Goal: Task Accomplishment & Management: Manage account settings

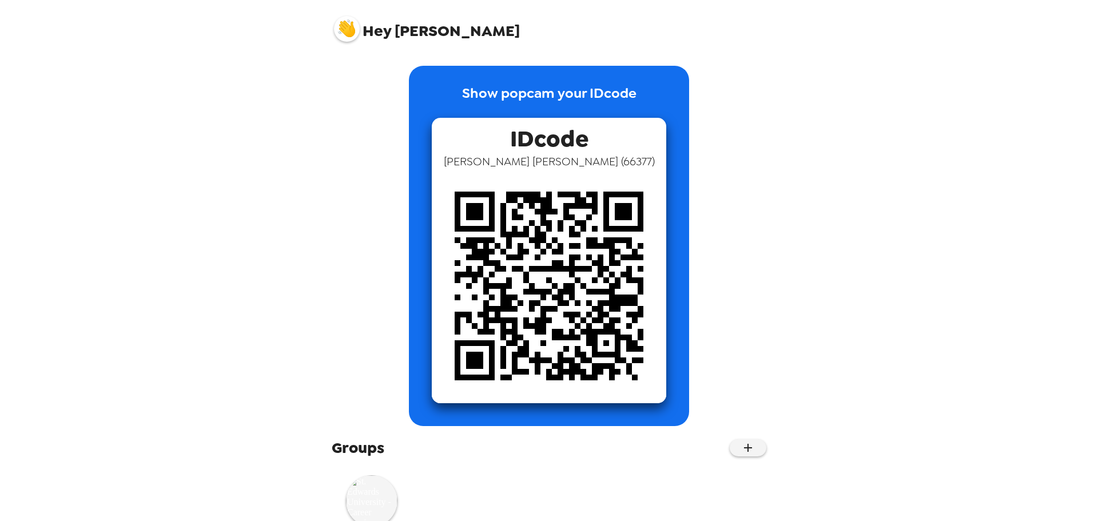
scroll to position [41, 0]
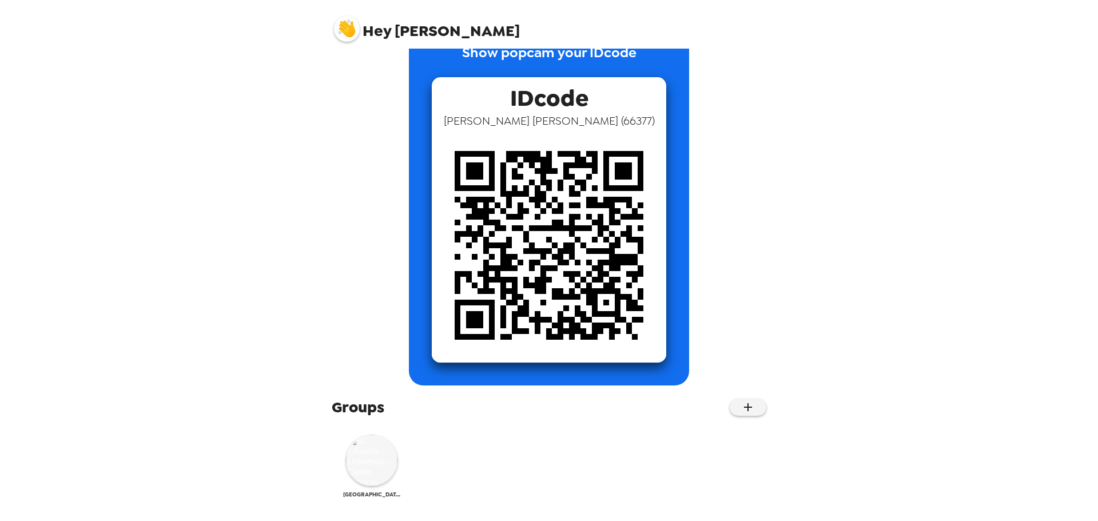
click at [370, 447] on img at bounding box center [371, 460] width 51 height 51
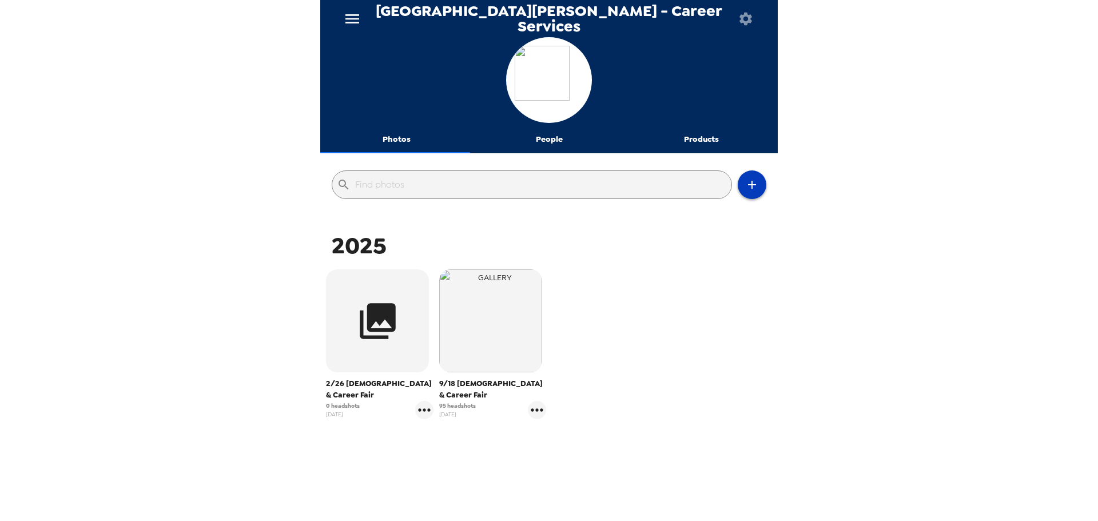
click at [745, 186] on icon "button" at bounding box center [752, 185] width 14 height 14
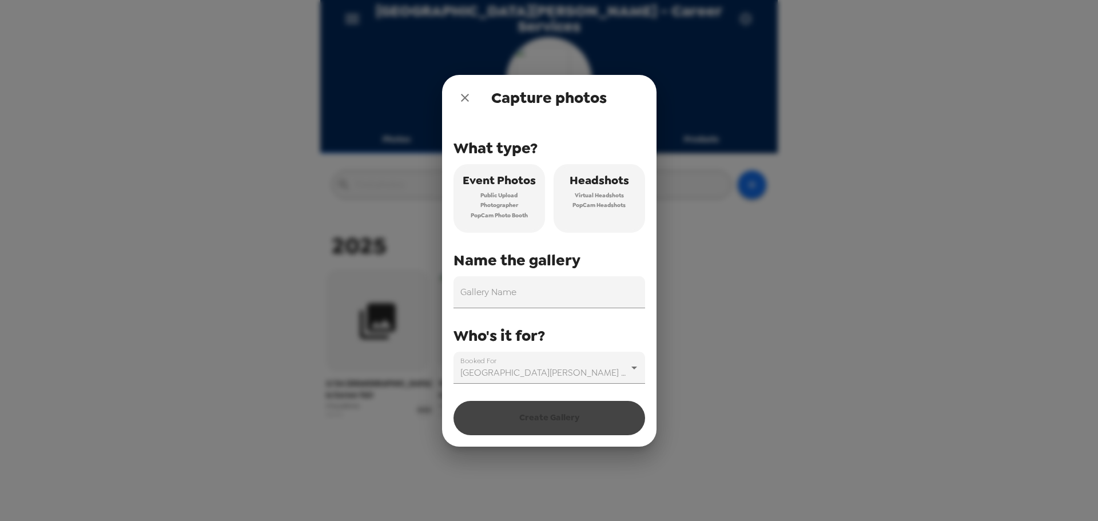
click at [594, 200] on span "Virtual Headshots" at bounding box center [599, 195] width 49 height 10
click at [522, 295] on input "Gallery Name" at bounding box center [550, 292] width 192 height 32
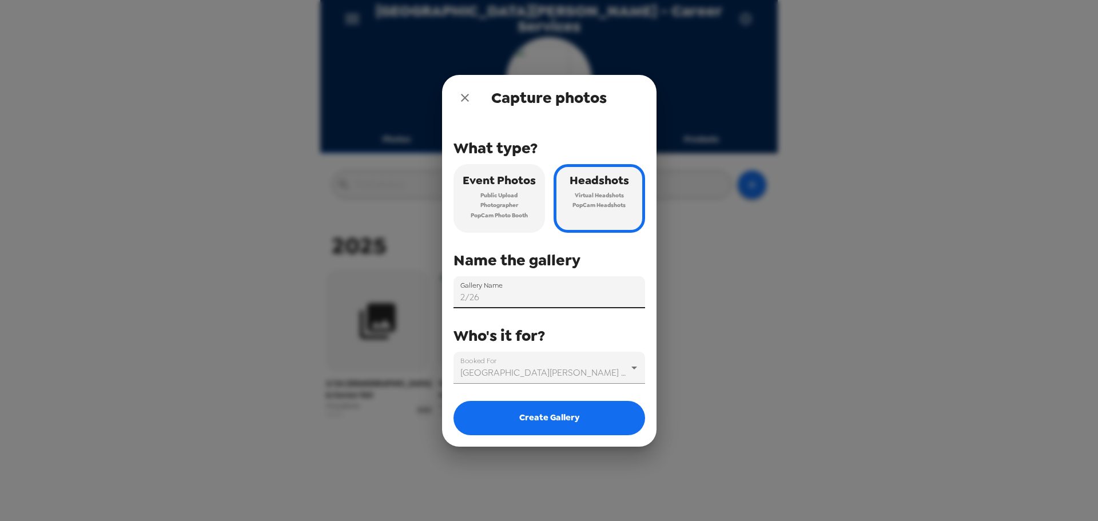
type input "2/26 [DEMOGRAPHIC_DATA] & Career Fair"
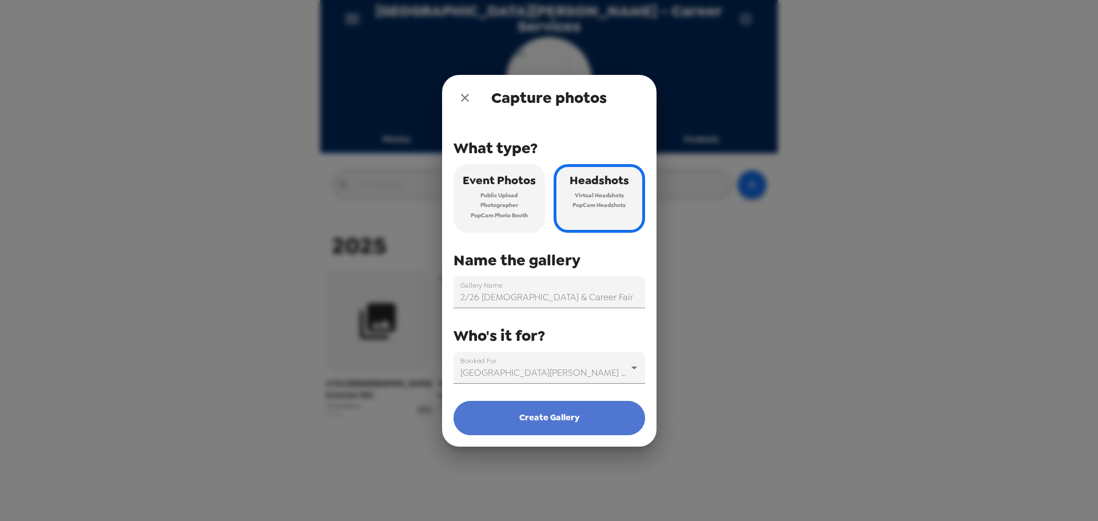
click at [566, 411] on button "Create Gallery" at bounding box center [550, 418] width 192 height 34
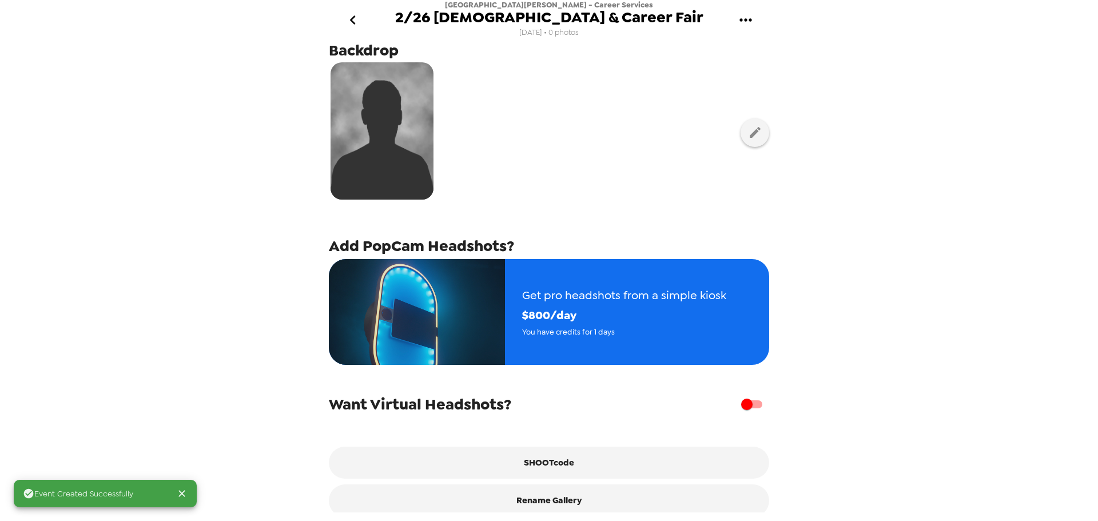
scroll to position [57, 0]
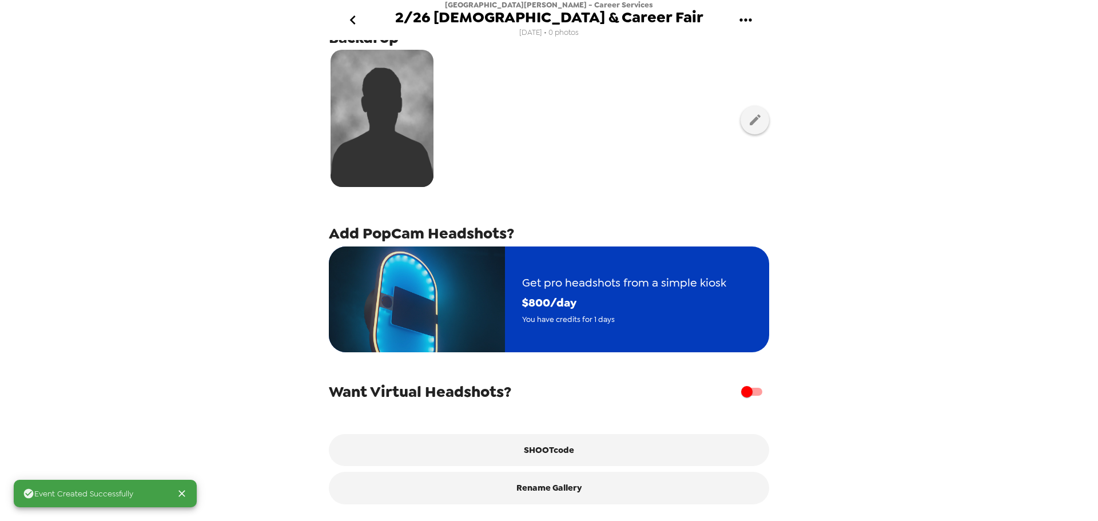
click at [599, 316] on span "You have credits for 1 days" at bounding box center [624, 319] width 204 height 13
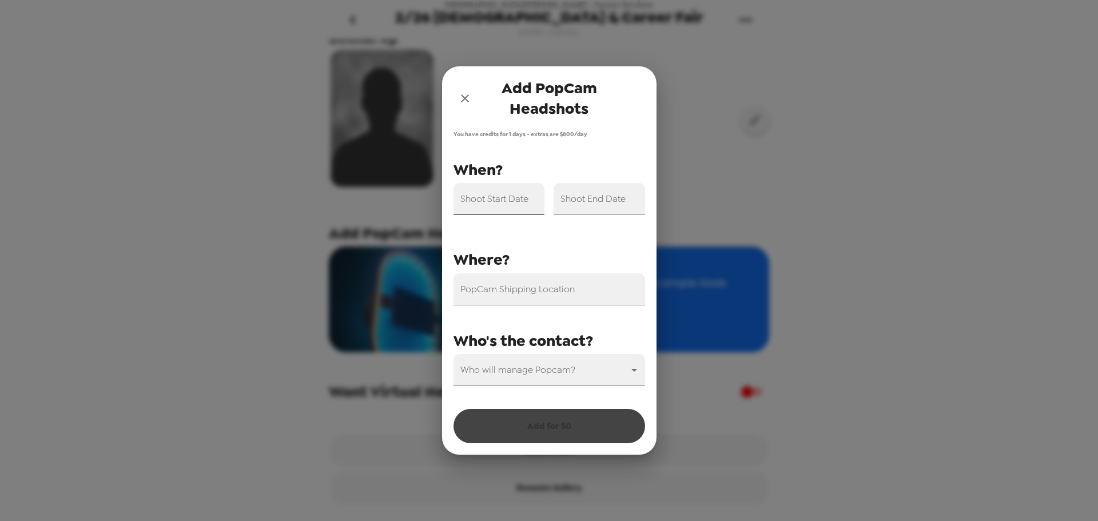
click at [514, 205] on input "Shoot Start Date" at bounding box center [500, 199] width 92 height 32
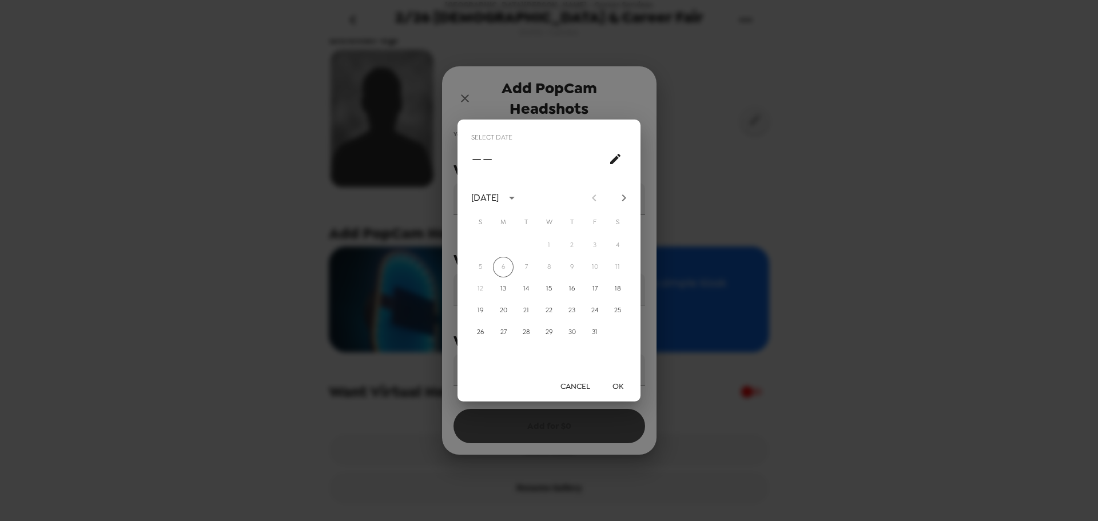
click at [519, 196] on icon "calendar view is open, switch to year view" at bounding box center [512, 198] width 14 height 14
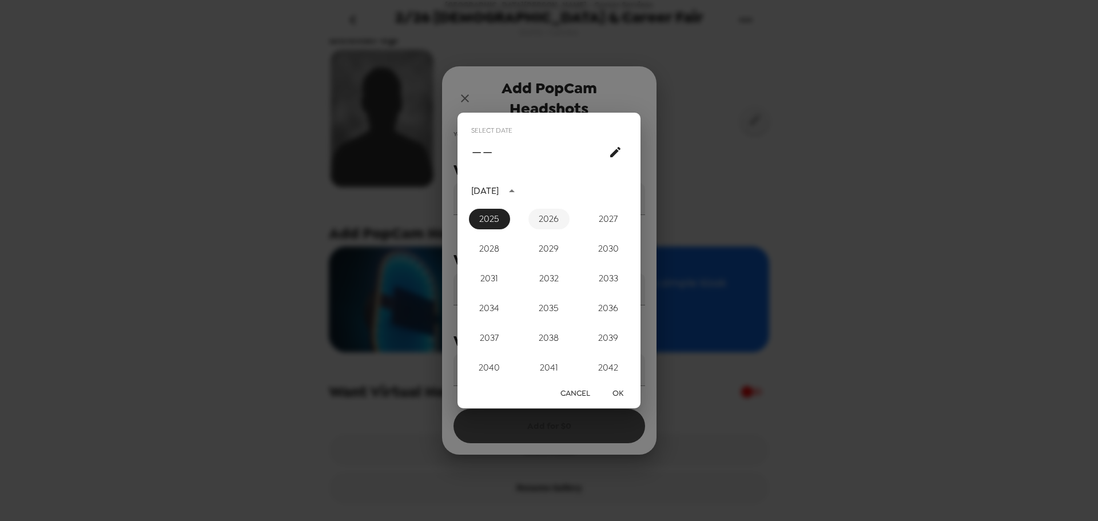
click at [550, 218] on button "2026" at bounding box center [548, 219] width 41 height 21
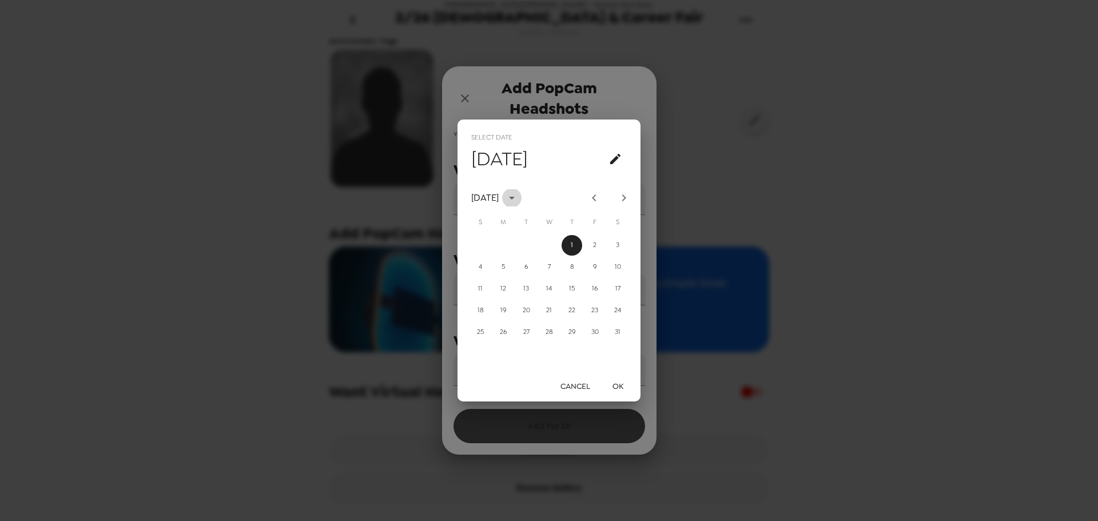
click at [519, 202] on icon "calendar view is open, switch to year view" at bounding box center [512, 198] width 14 height 14
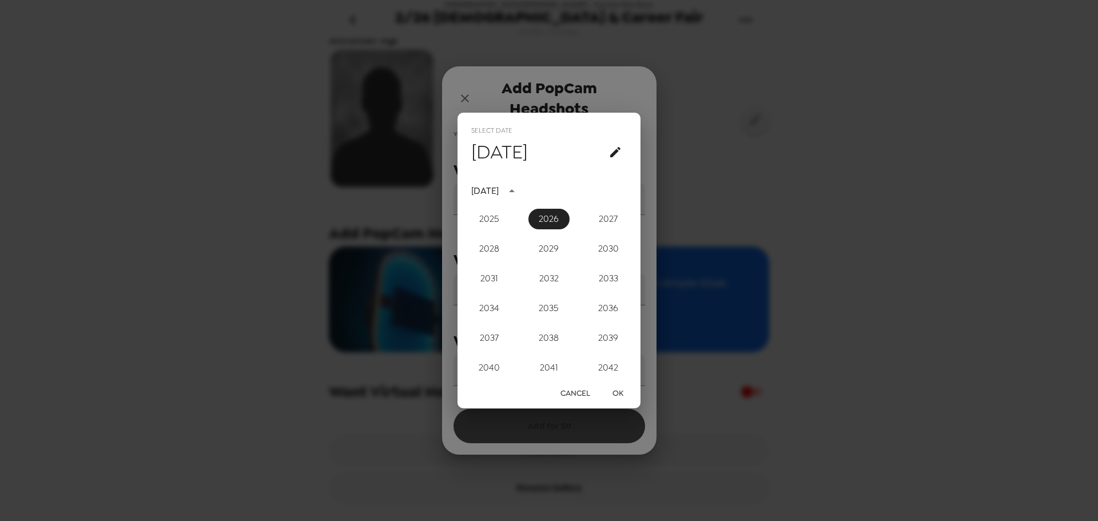
click at [499, 194] on div "[DATE]" at bounding box center [484, 191] width 27 height 14
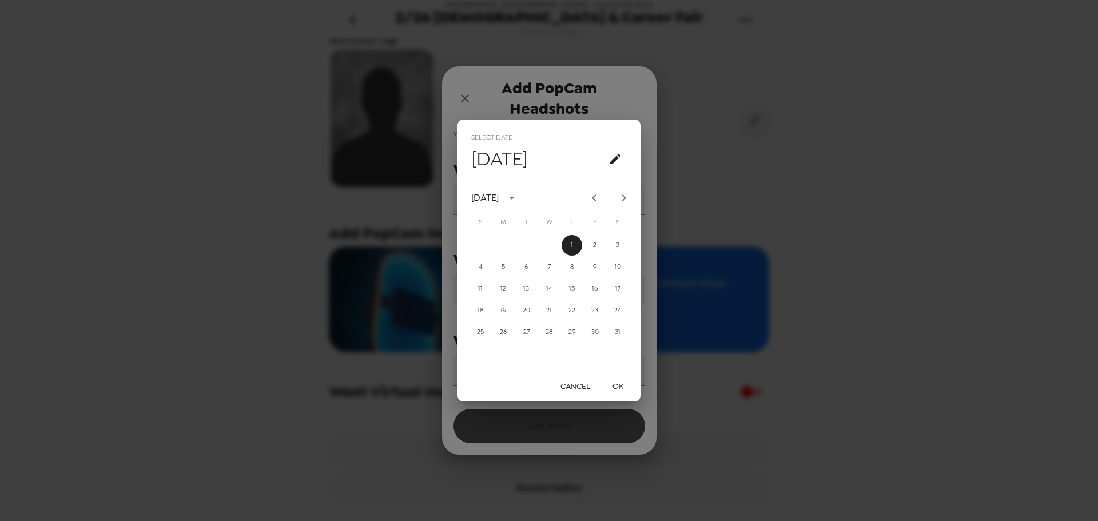
click at [631, 200] on button "Next month" at bounding box center [623, 197] width 19 height 19
click at [570, 307] on button "26" at bounding box center [572, 310] width 21 height 21
type input "[DATE]"
click at [614, 382] on button "OK" at bounding box center [617, 386] width 37 height 21
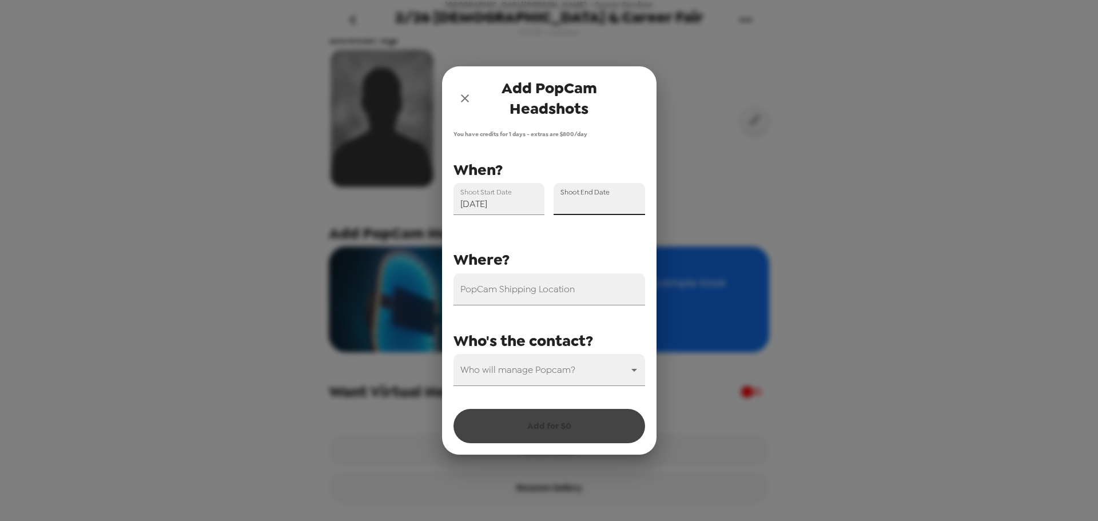
click at [605, 200] on input "Shoot End Date" at bounding box center [600, 199] width 92 height 32
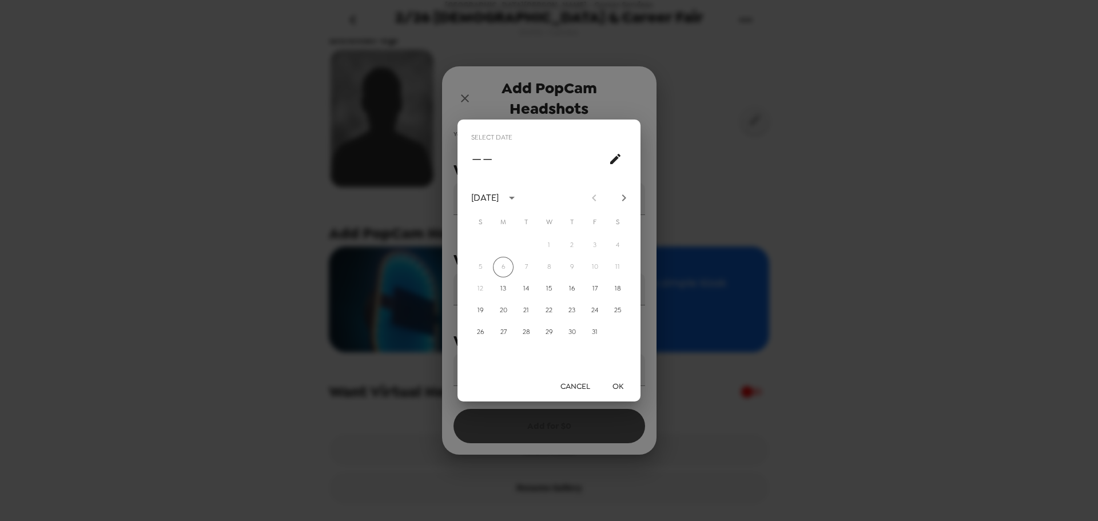
click at [620, 194] on icon "Next month" at bounding box center [624, 198] width 14 height 14
click at [519, 197] on icon "calendar view is open, switch to year view" at bounding box center [512, 198] width 14 height 14
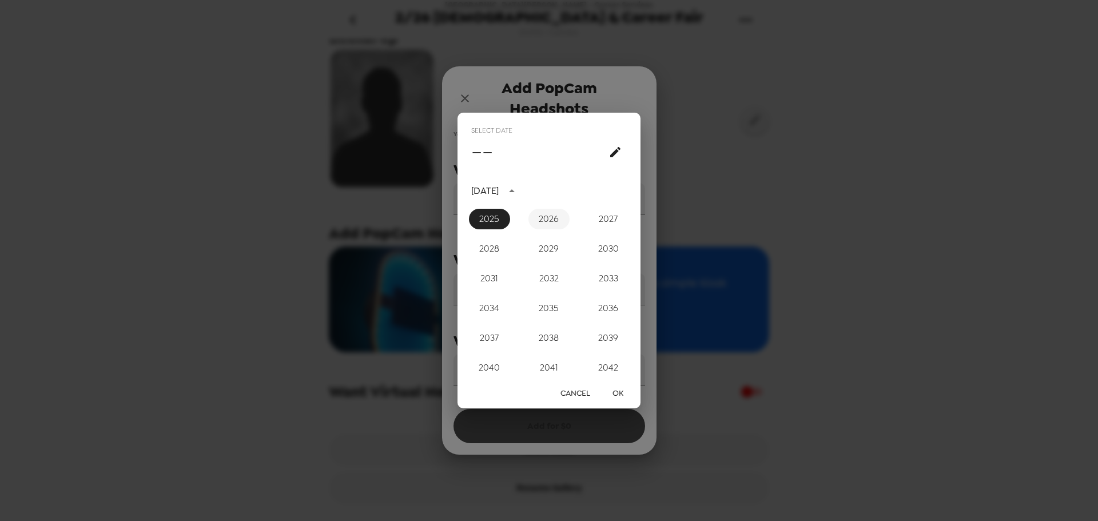
click at [544, 220] on button "2026" at bounding box center [548, 219] width 41 height 21
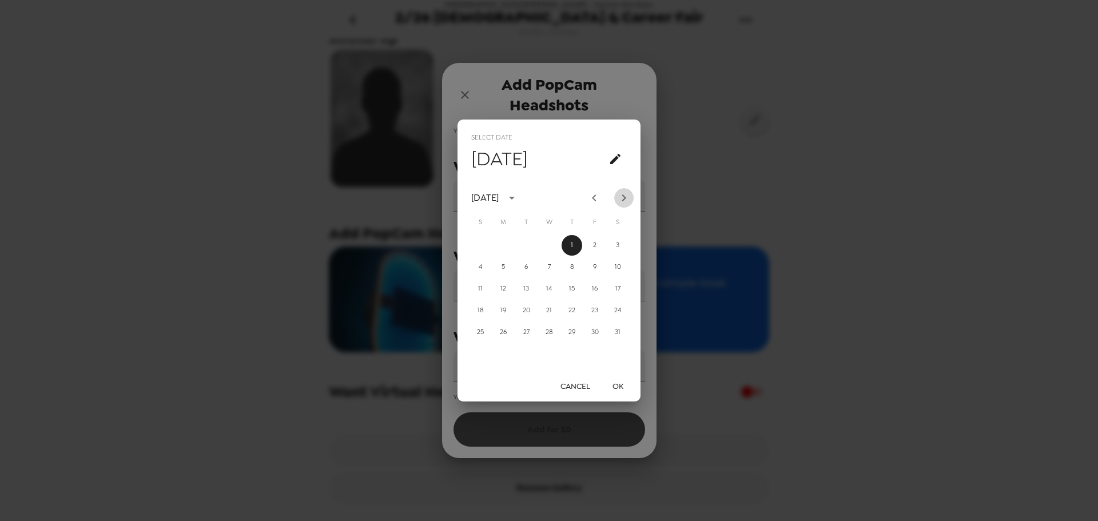
click at [618, 197] on icon "Next month" at bounding box center [624, 198] width 14 height 14
click at [578, 317] on button "26" at bounding box center [572, 310] width 21 height 21
type input "[DATE]"
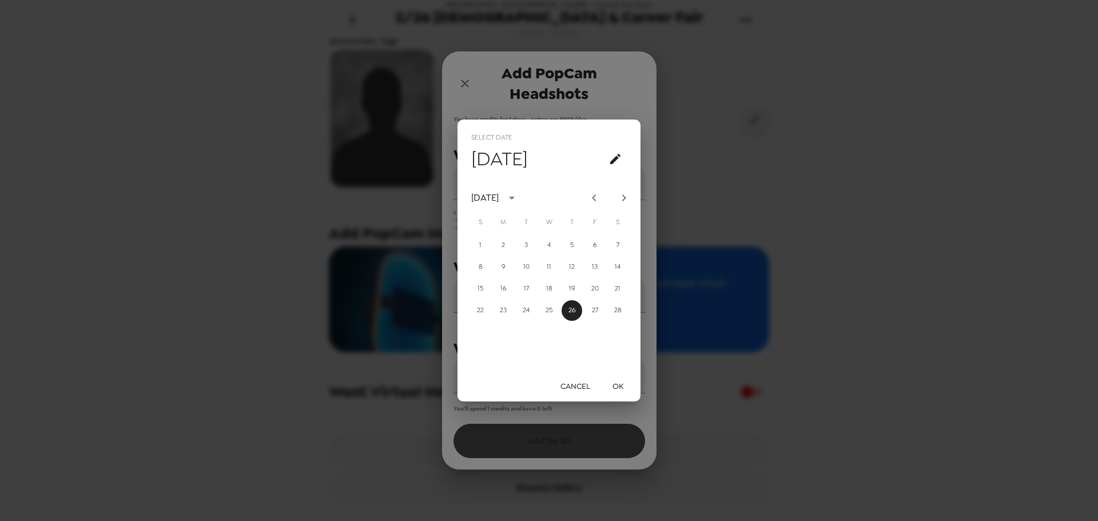
click at [626, 380] on button "OK" at bounding box center [617, 386] width 37 height 21
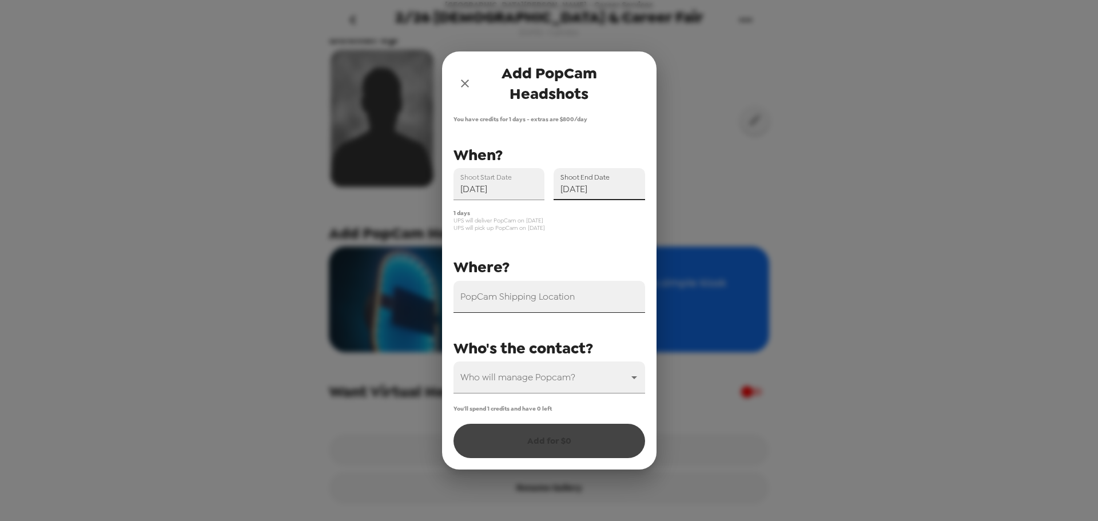
click at [548, 295] on div "PopCam Shipping Location" at bounding box center [550, 297] width 192 height 32
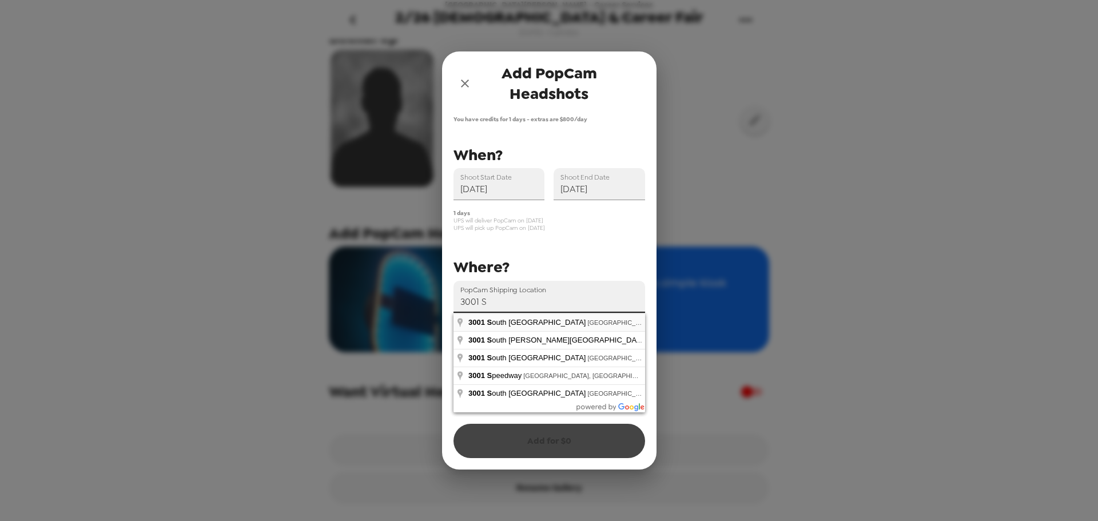
type input "[STREET_ADDRESS]"
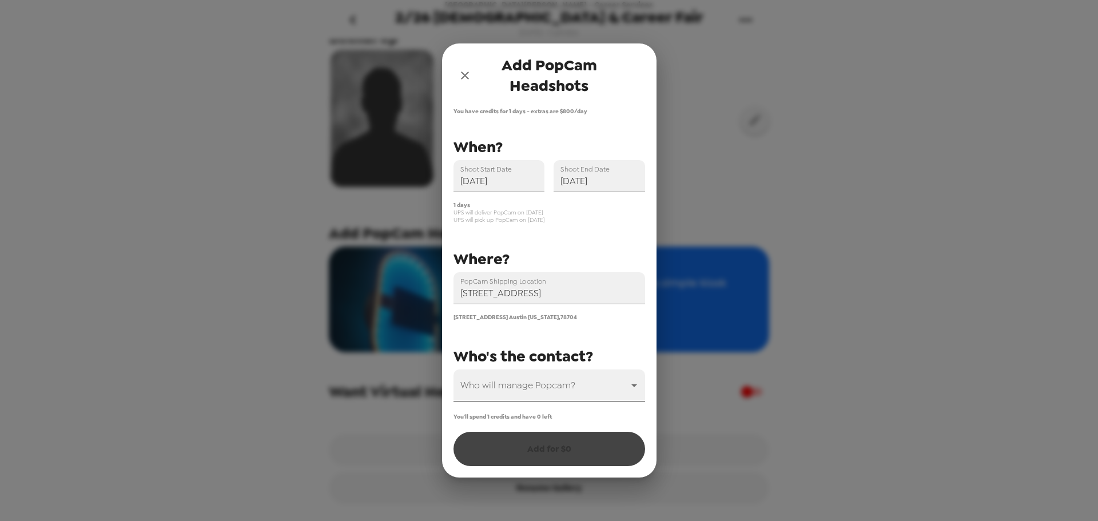
click at [548, 379] on body "[GEOGRAPHIC_DATA][PERSON_NAME] - Career Services 2/26 [DEMOGRAPHIC_DATA] & Care…" at bounding box center [549, 260] width 1098 height 521
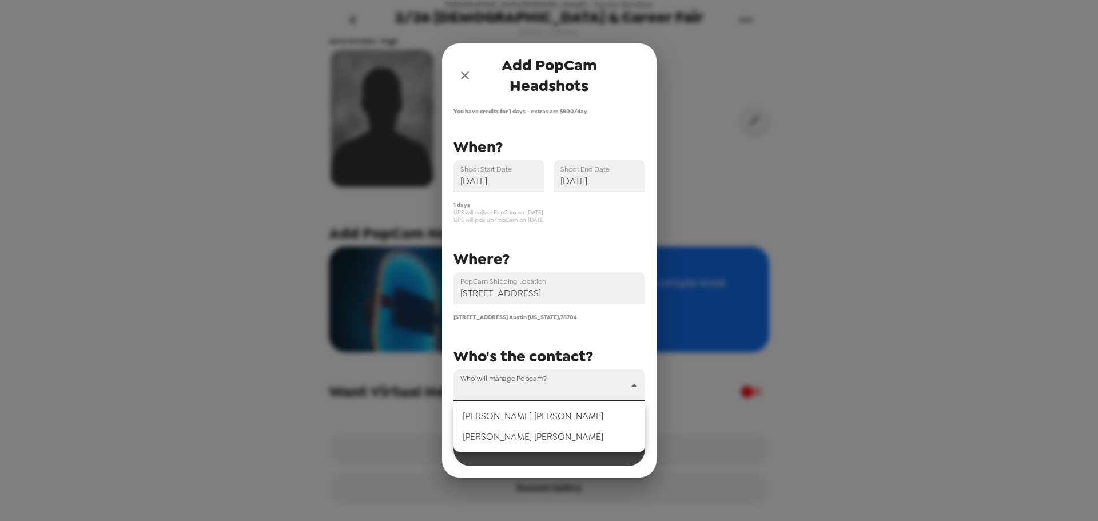
click at [547, 415] on li "[PERSON_NAME]" at bounding box center [550, 416] width 192 height 21
type input "66377"
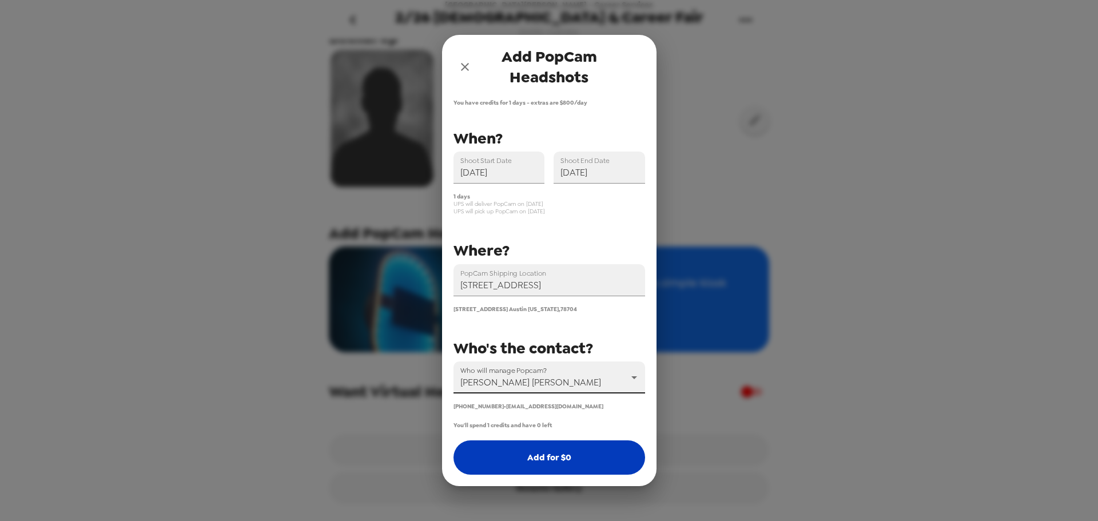
click at [577, 460] on button "Add for $ 0" at bounding box center [550, 457] width 192 height 34
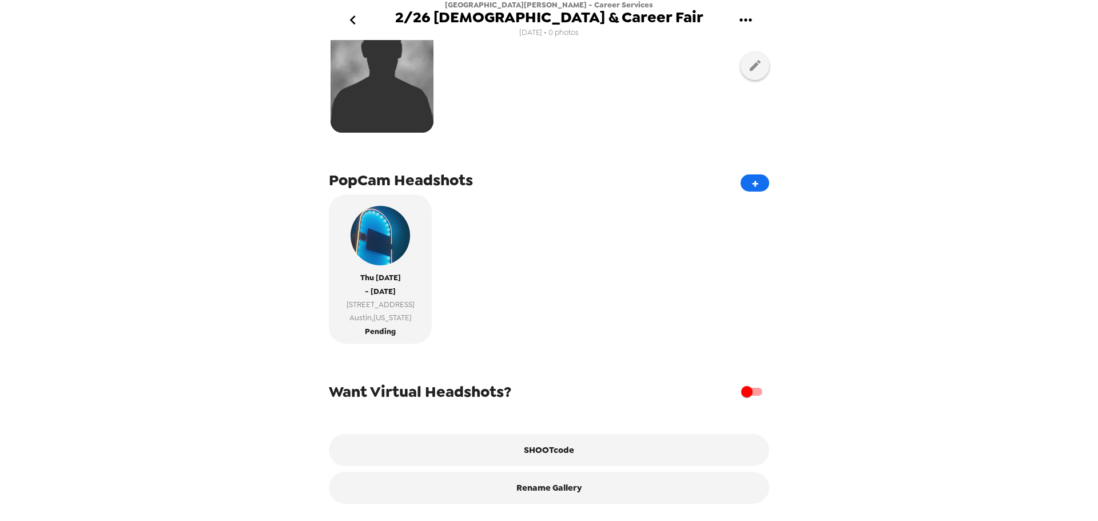
scroll to position [0, 0]
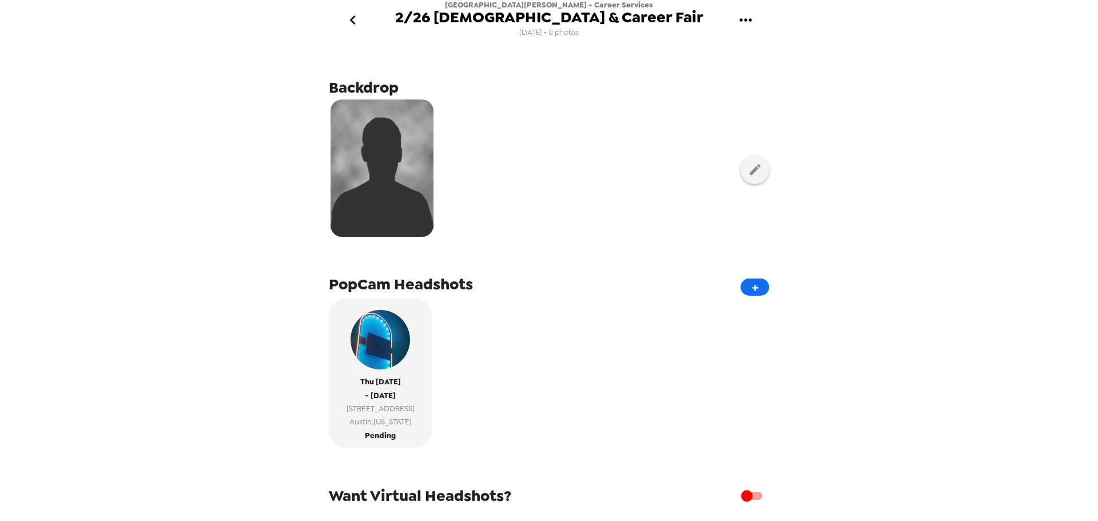
click at [359, 18] on icon "go back" at bounding box center [353, 20] width 18 height 18
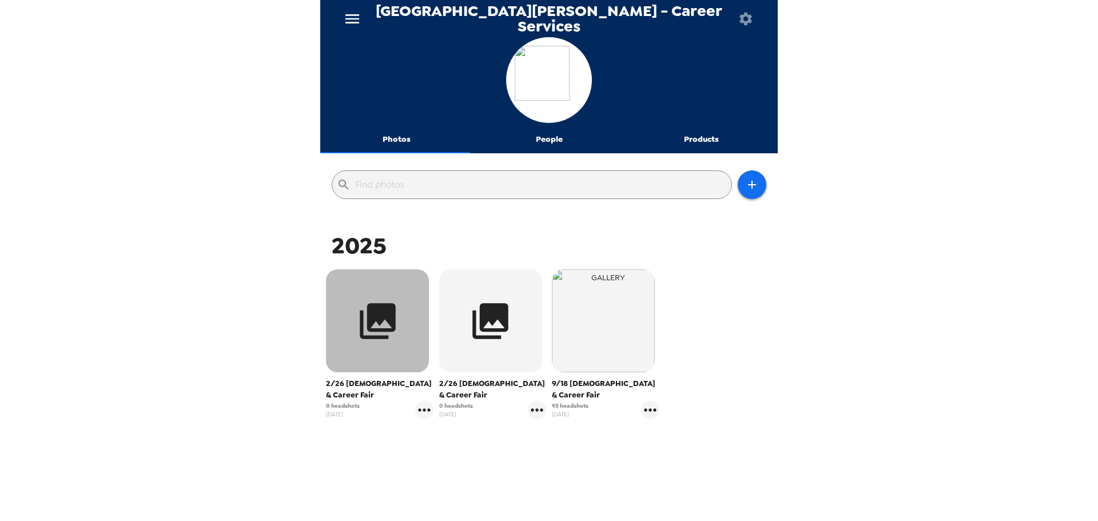
click at [403, 345] on button "button" at bounding box center [377, 320] width 103 height 103
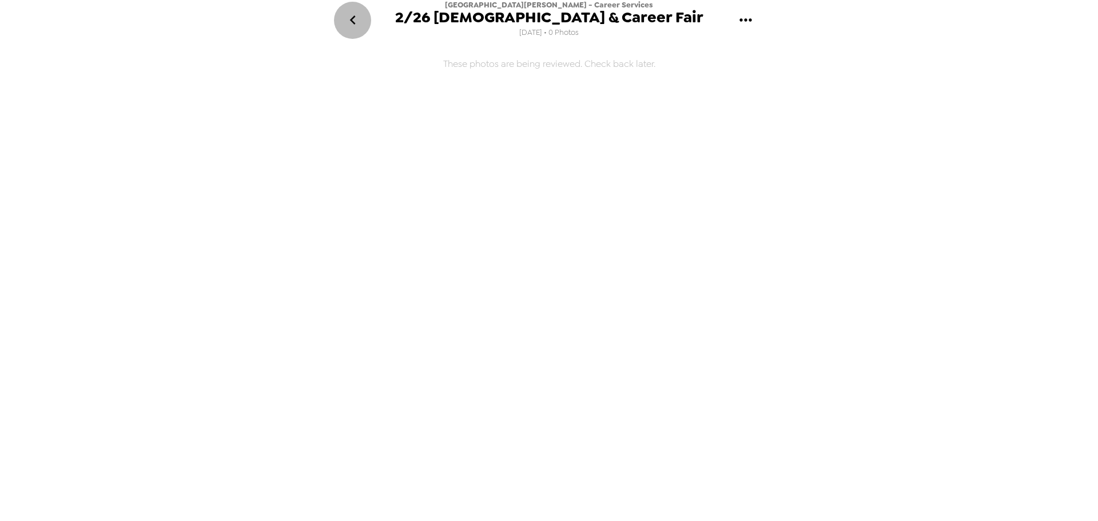
click at [362, 13] on button "go back" at bounding box center [352, 20] width 37 height 37
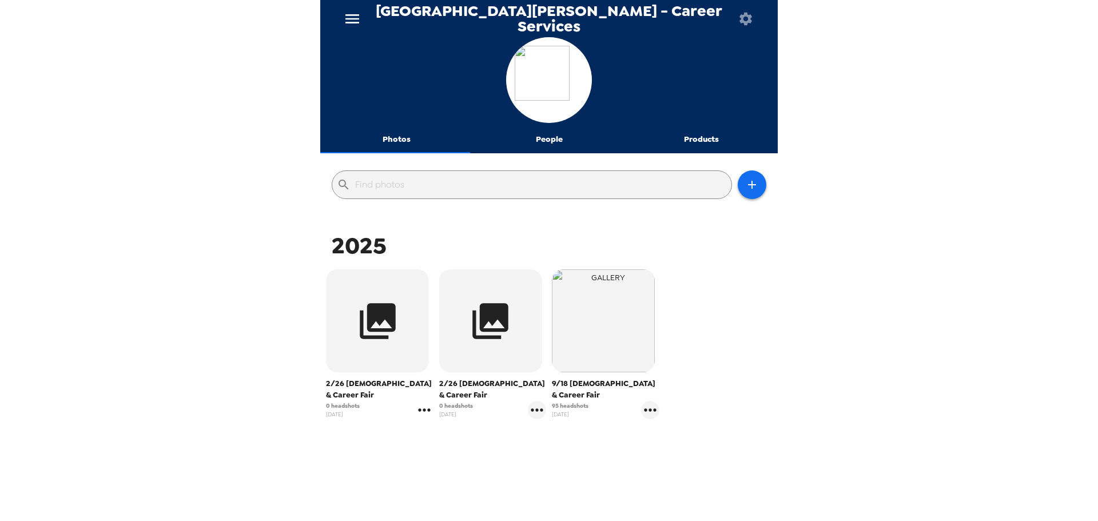
click at [424, 414] on icon "gallery menu" at bounding box center [424, 410] width 18 height 18
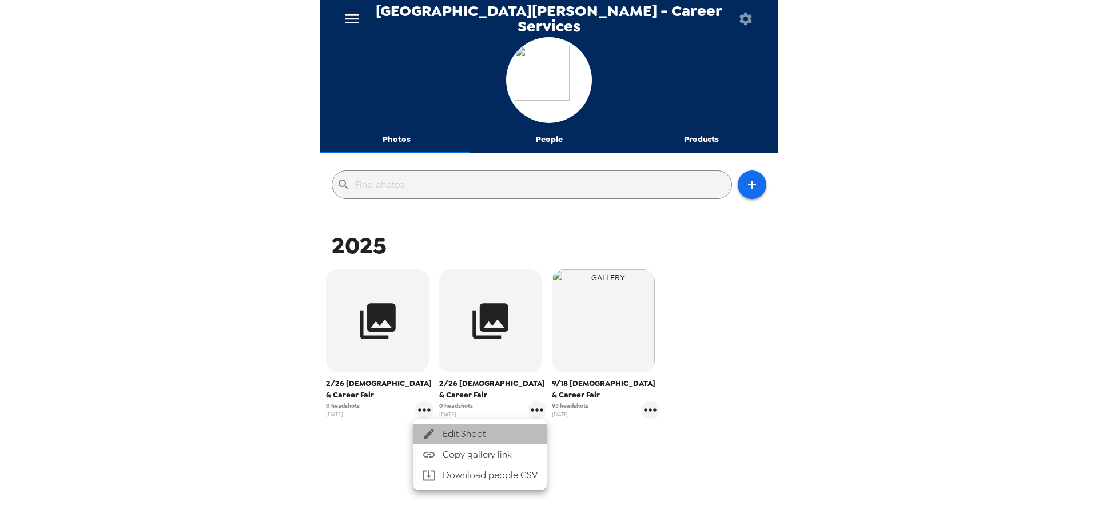
click at [463, 427] on span "Edit Shoot" at bounding box center [490, 434] width 95 height 14
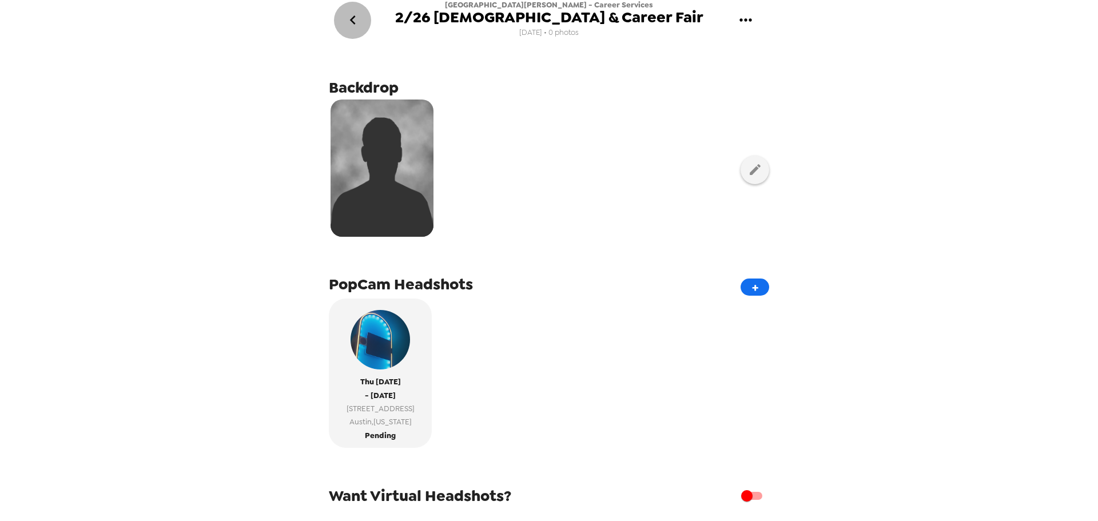
click at [363, 23] on button "go back" at bounding box center [352, 20] width 37 height 37
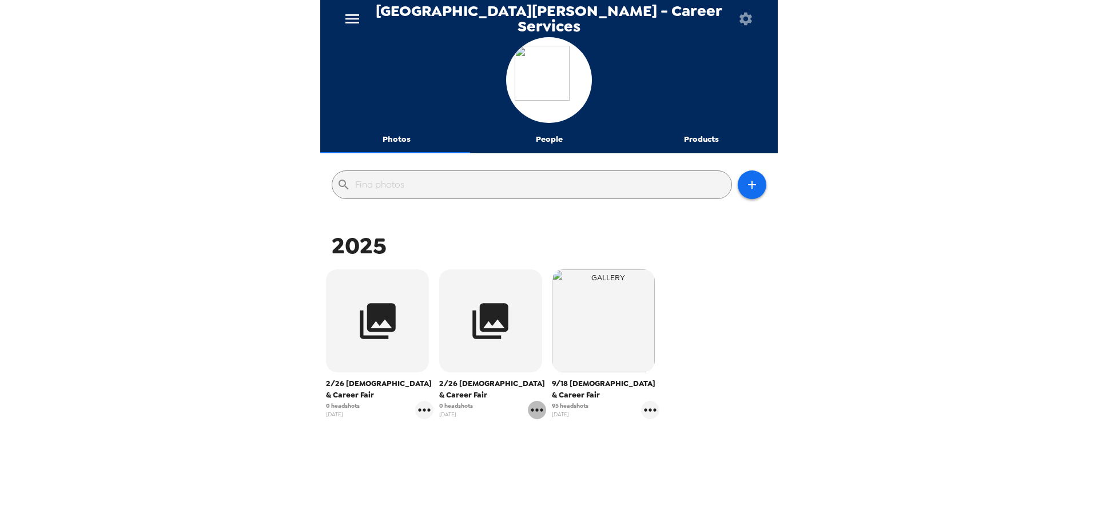
click at [528, 412] on icon "gallery menu" at bounding box center [537, 410] width 18 height 18
click at [599, 430] on span "Edit Shoot" at bounding box center [601, 434] width 95 height 14
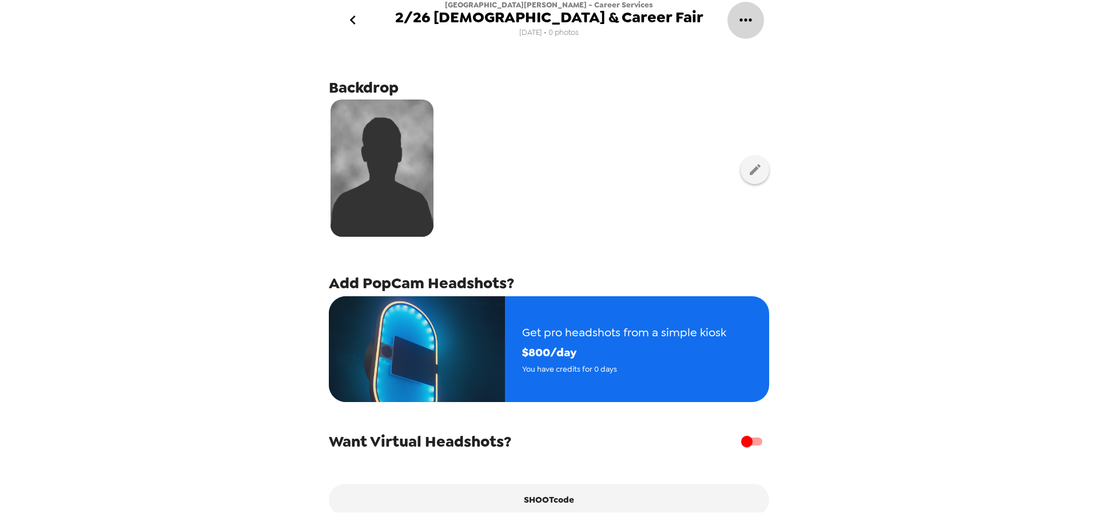
click at [744, 19] on icon "gallery menu" at bounding box center [746, 20] width 18 height 18
click at [600, 138] on div at bounding box center [549, 260] width 1098 height 521
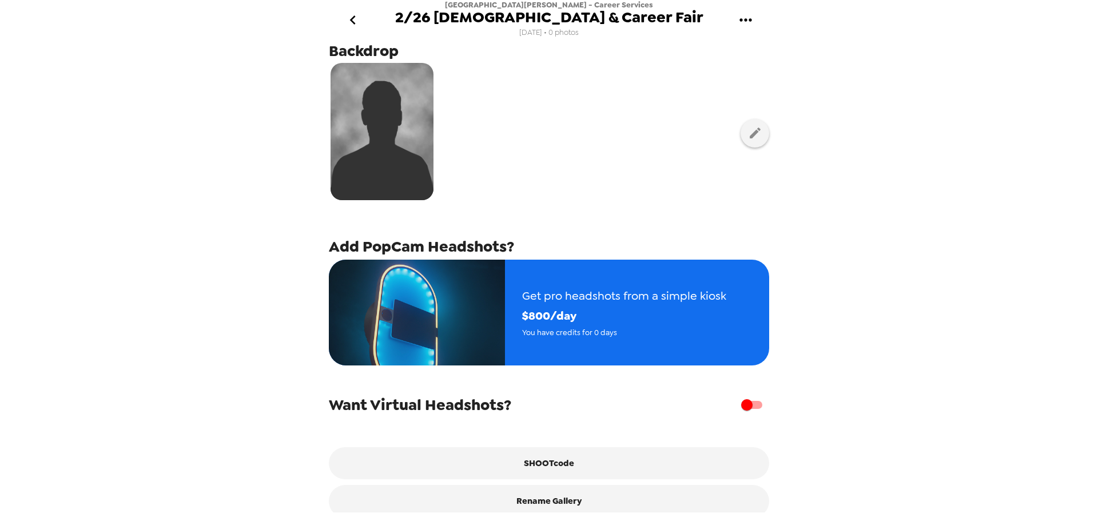
scroll to position [57, 0]
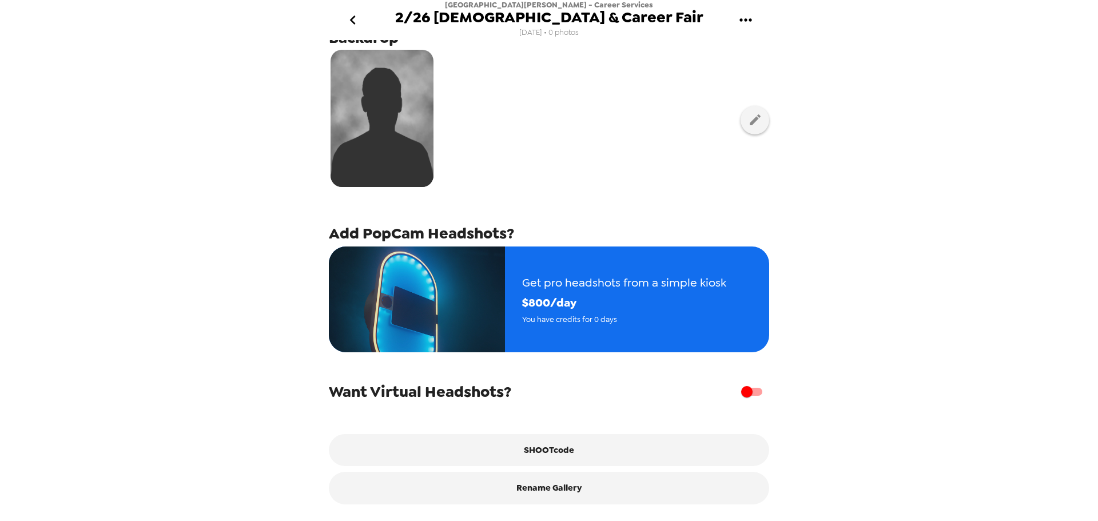
click at [752, 13] on icon "gallery menu" at bounding box center [746, 20] width 18 height 18
click at [757, 43] on li "Edit Shoot" at bounding box center [794, 53] width 134 height 21
click at [353, 21] on icon "go back" at bounding box center [353, 20] width 18 height 18
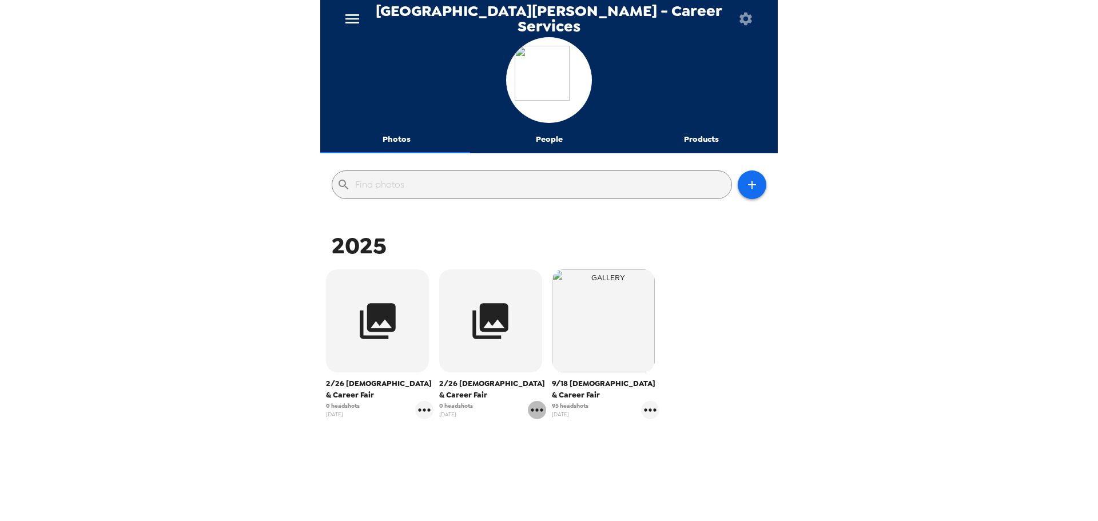
click at [528, 410] on icon "gallery menu" at bounding box center [537, 410] width 18 height 18
click at [478, 423] on div at bounding box center [549, 260] width 1098 height 521
